Goal: Task Accomplishment & Management: Use online tool/utility

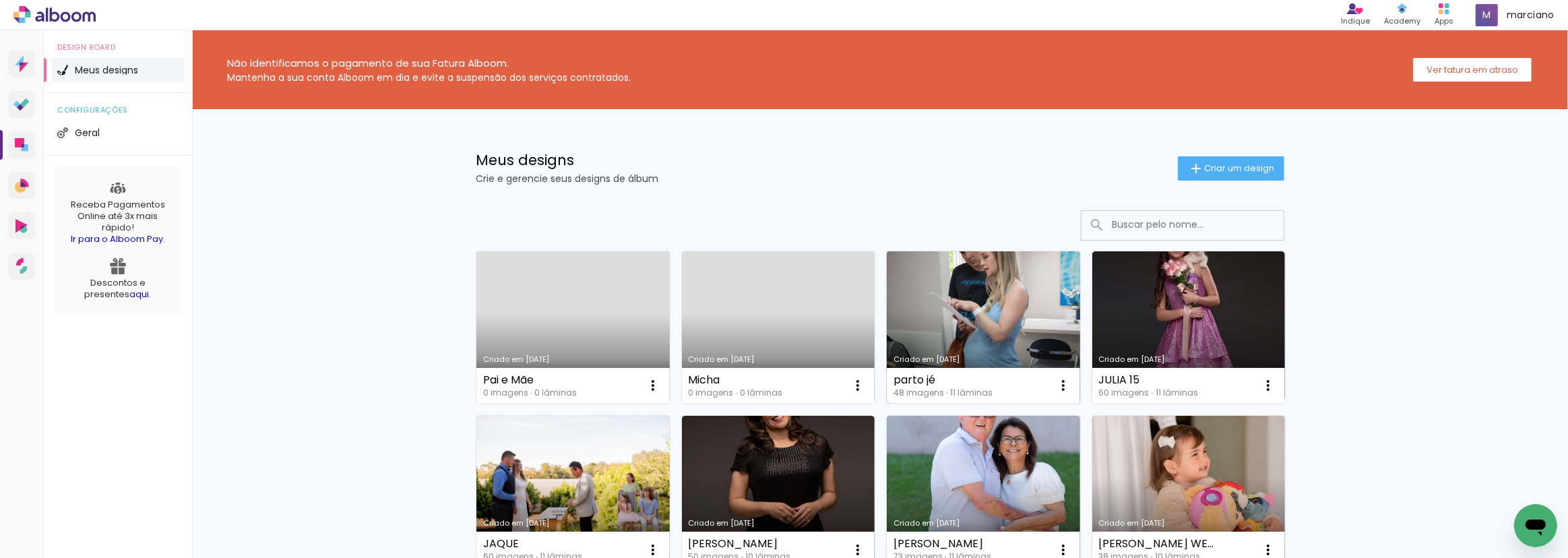
click at [986, 283] on link "Criado em [DATE]" at bounding box center [983, 328] width 193 height 152
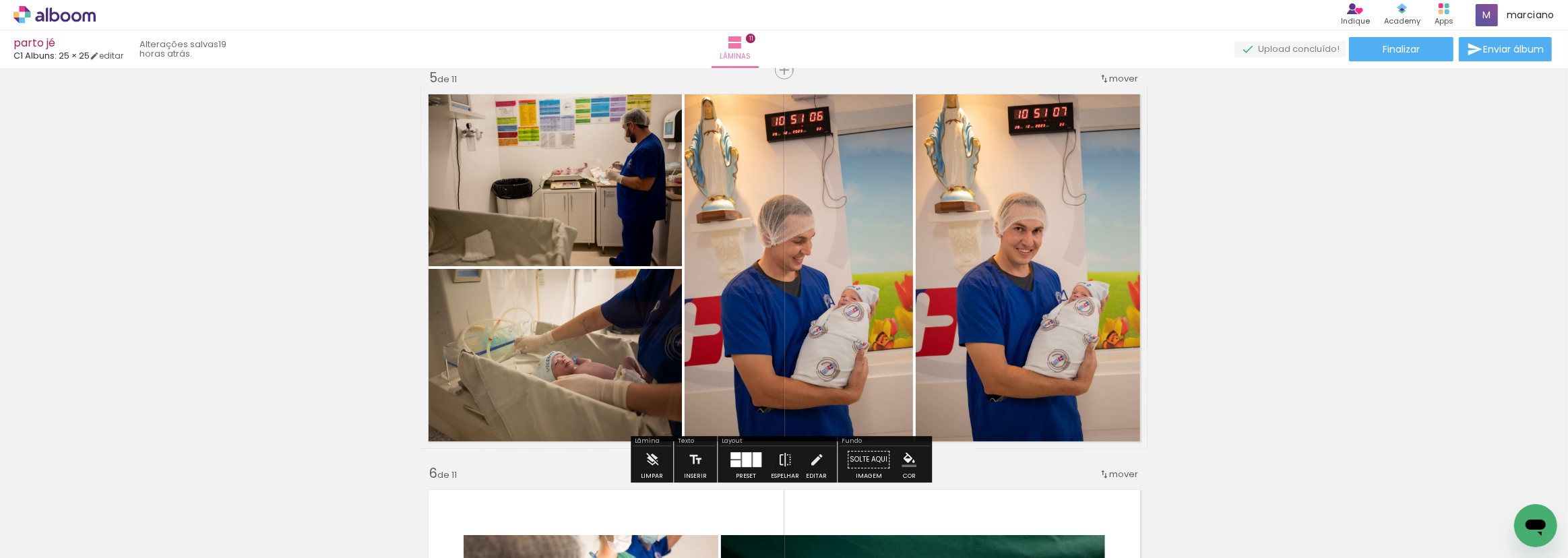
scroll to position [1593, 0]
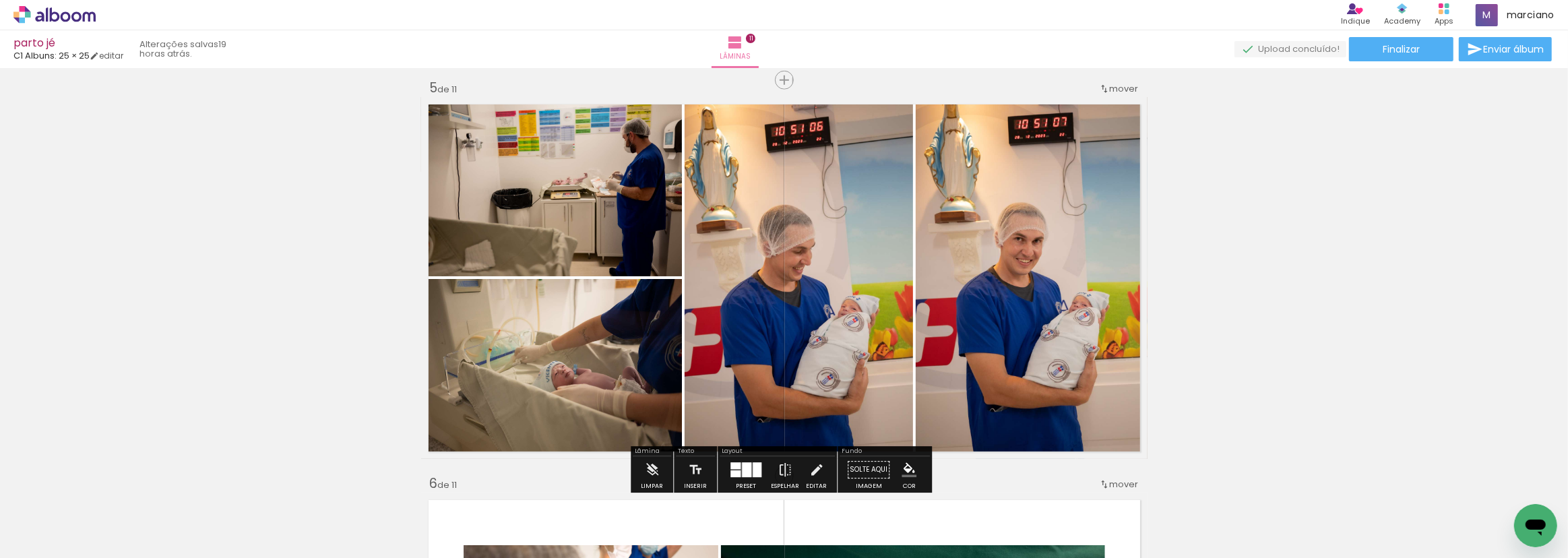
click at [848, 290] on quentale-photo at bounding box center [799, 278] width 229 height 362
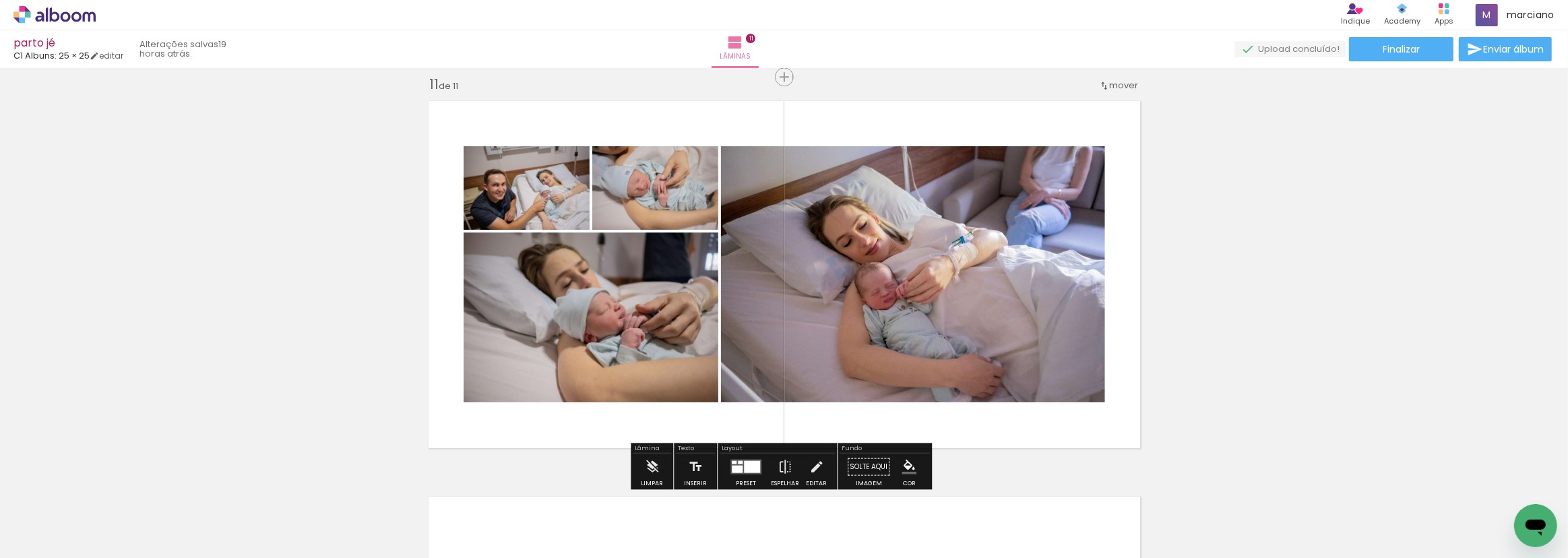
scroll to position [3966, 0]
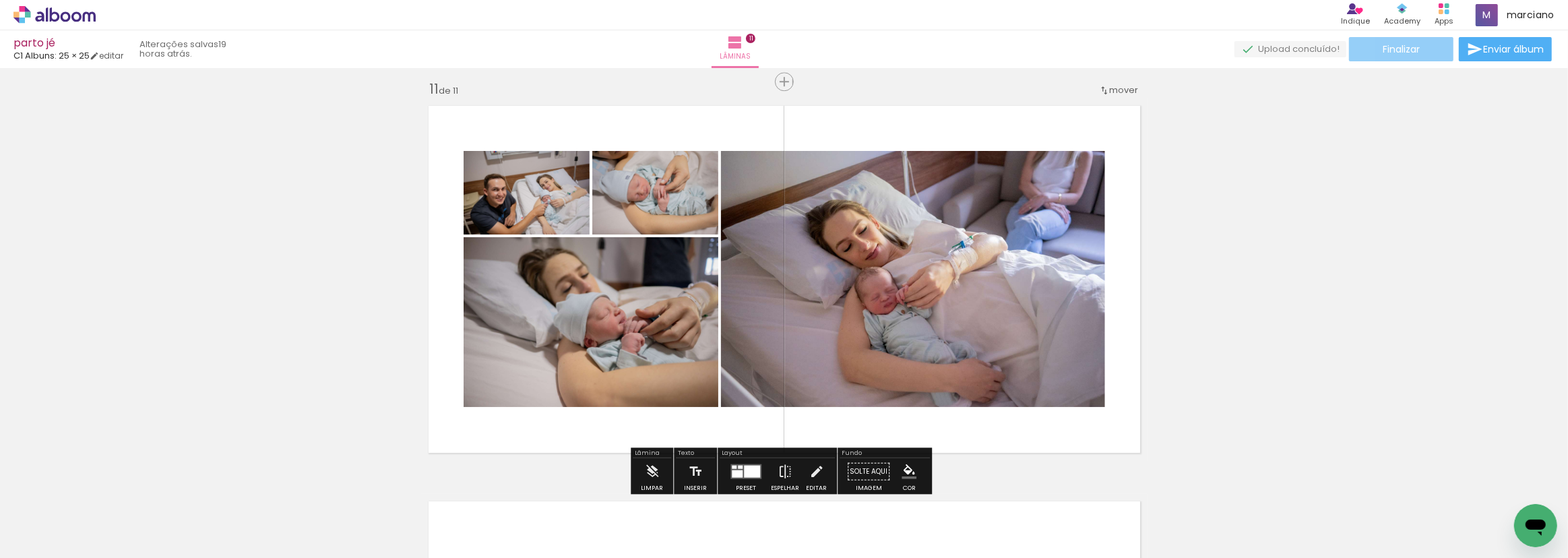
click at [1421, 49] on paper-button "Finalizar" at bounding box center [1401, 49] width 105 height 24
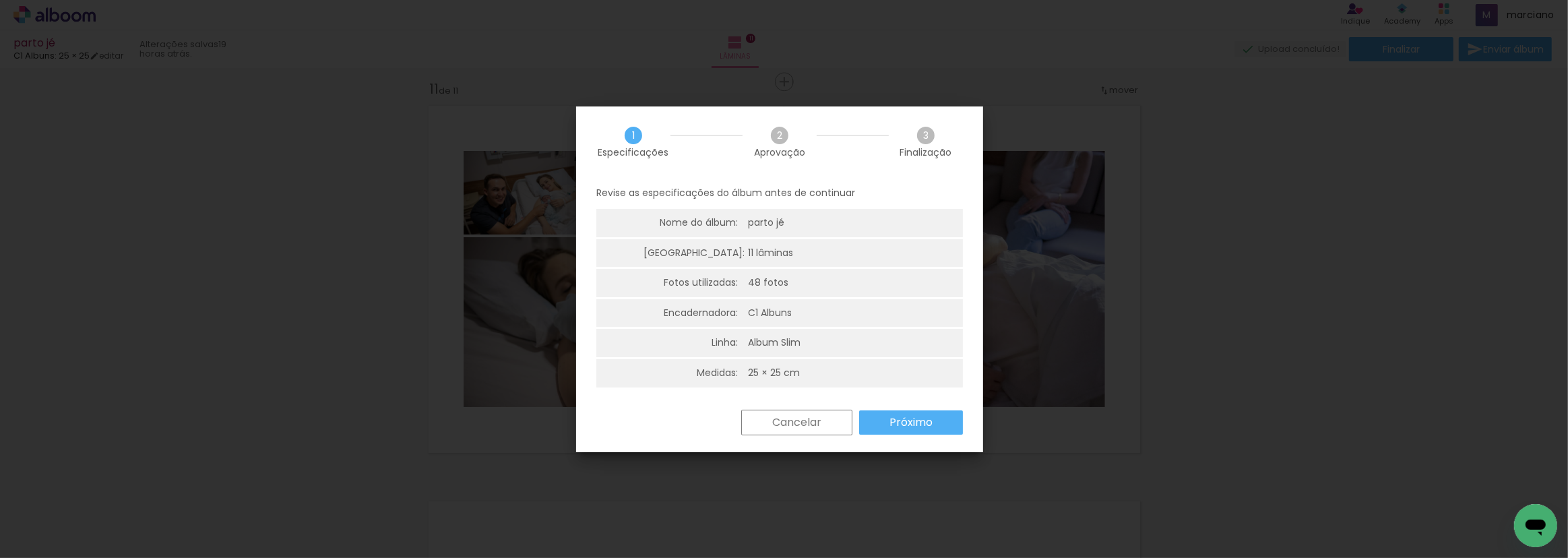
click at [0, 0] on slot "Próximo" at bounding box center [0, 0] width 0 height 0
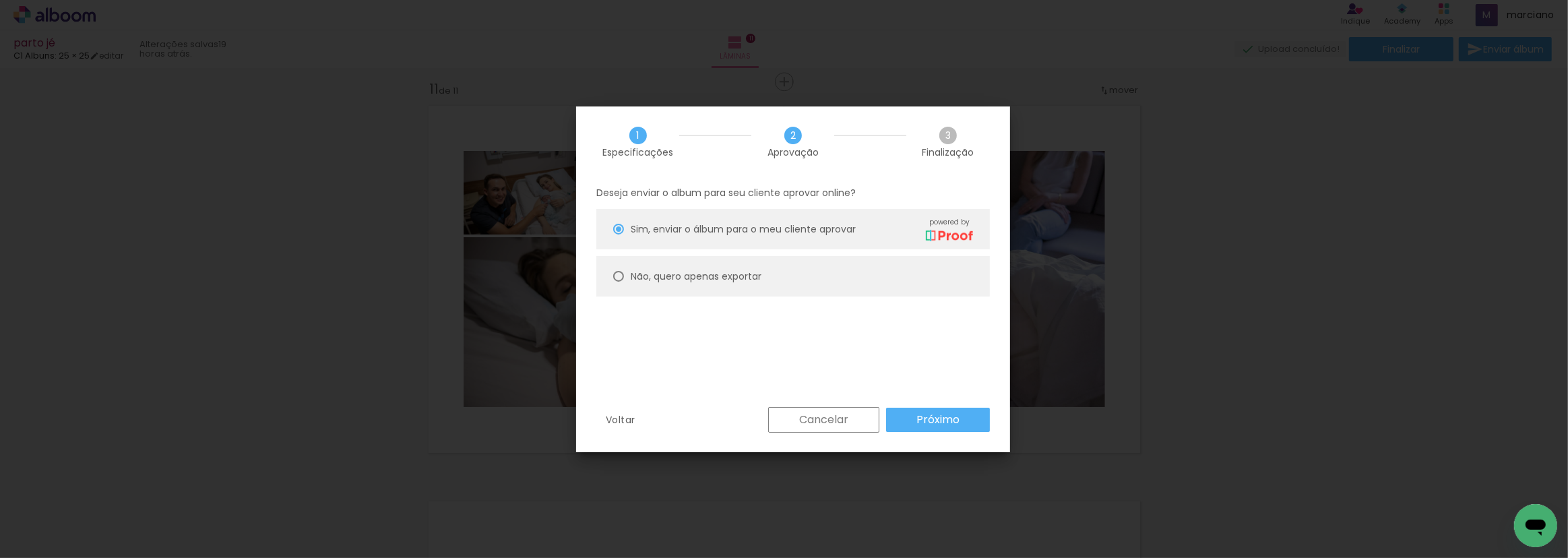
click at [619, 274] on div at bounding box center [619, 277] width 11 height 11
type paper-radio-button "on"
click at [0, 0] on slot "Próximo" at bounding box center [0, 0] width 0 height 0
type input "Alta, 300 DPI"
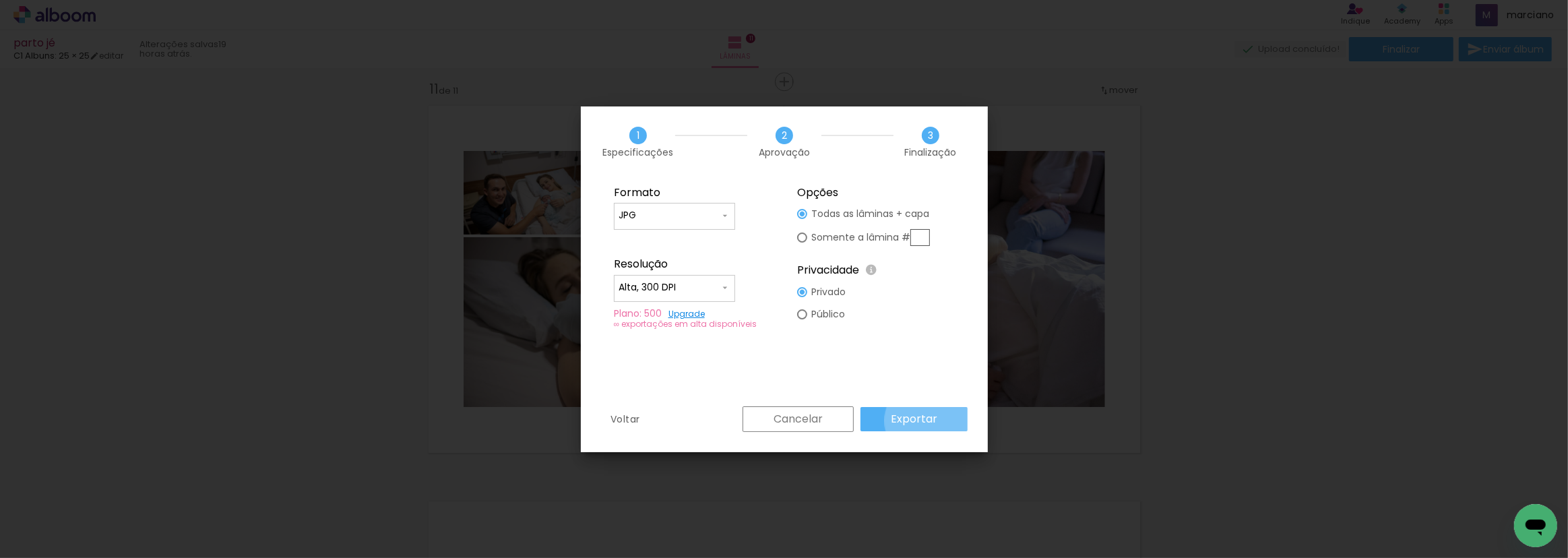
click at [0, 0] on slot "Exportar" at bounding box center [0, 0] width 0 height 0
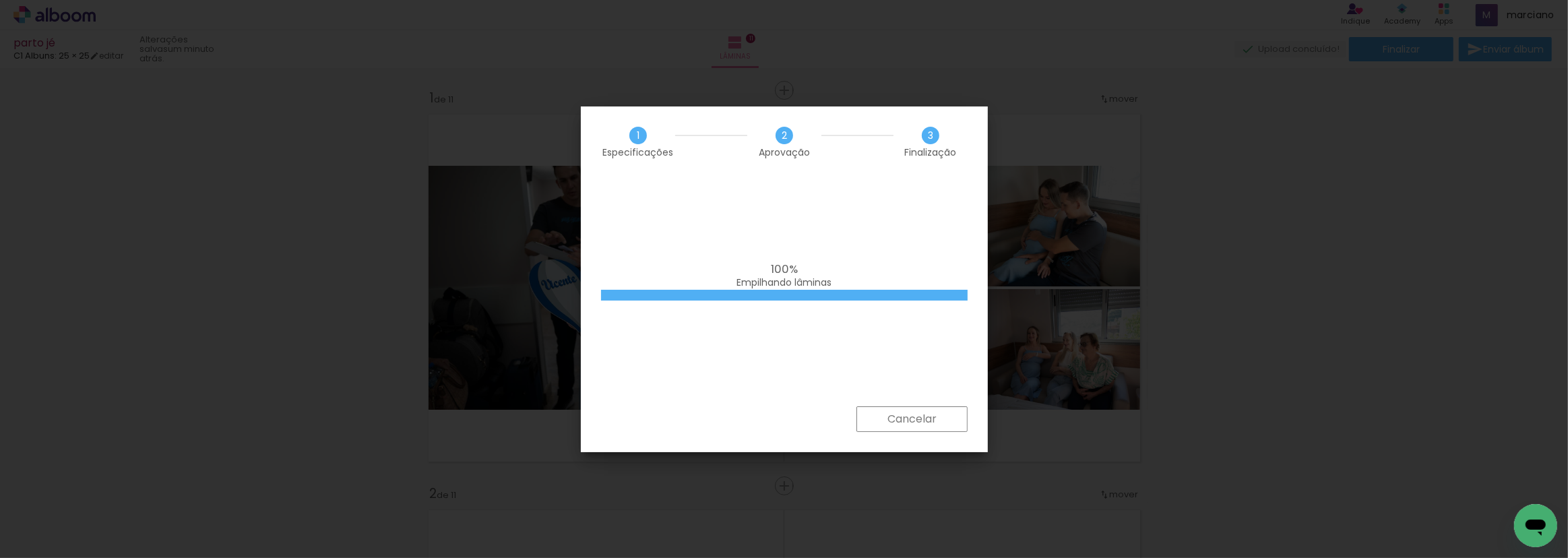
scroll to position [3966, 0]
